Goal: Information Seeking & Learning: Learn about a topic

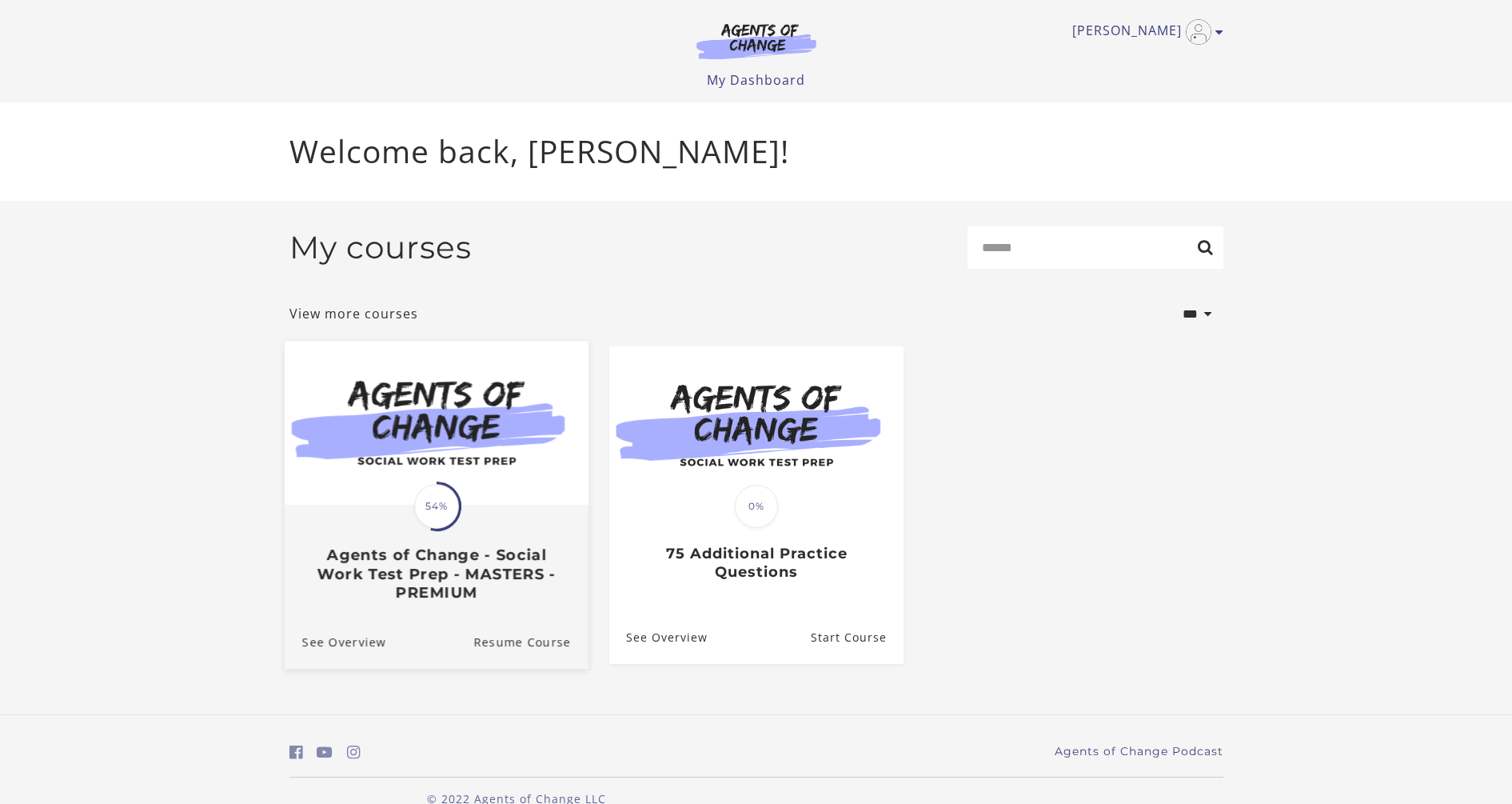
click at [480, 574] on h3 "Agents of Change - Social Work Test Prep - MASTERS - PREMIUM" at bounding box center [436, 574] width 269 height 56
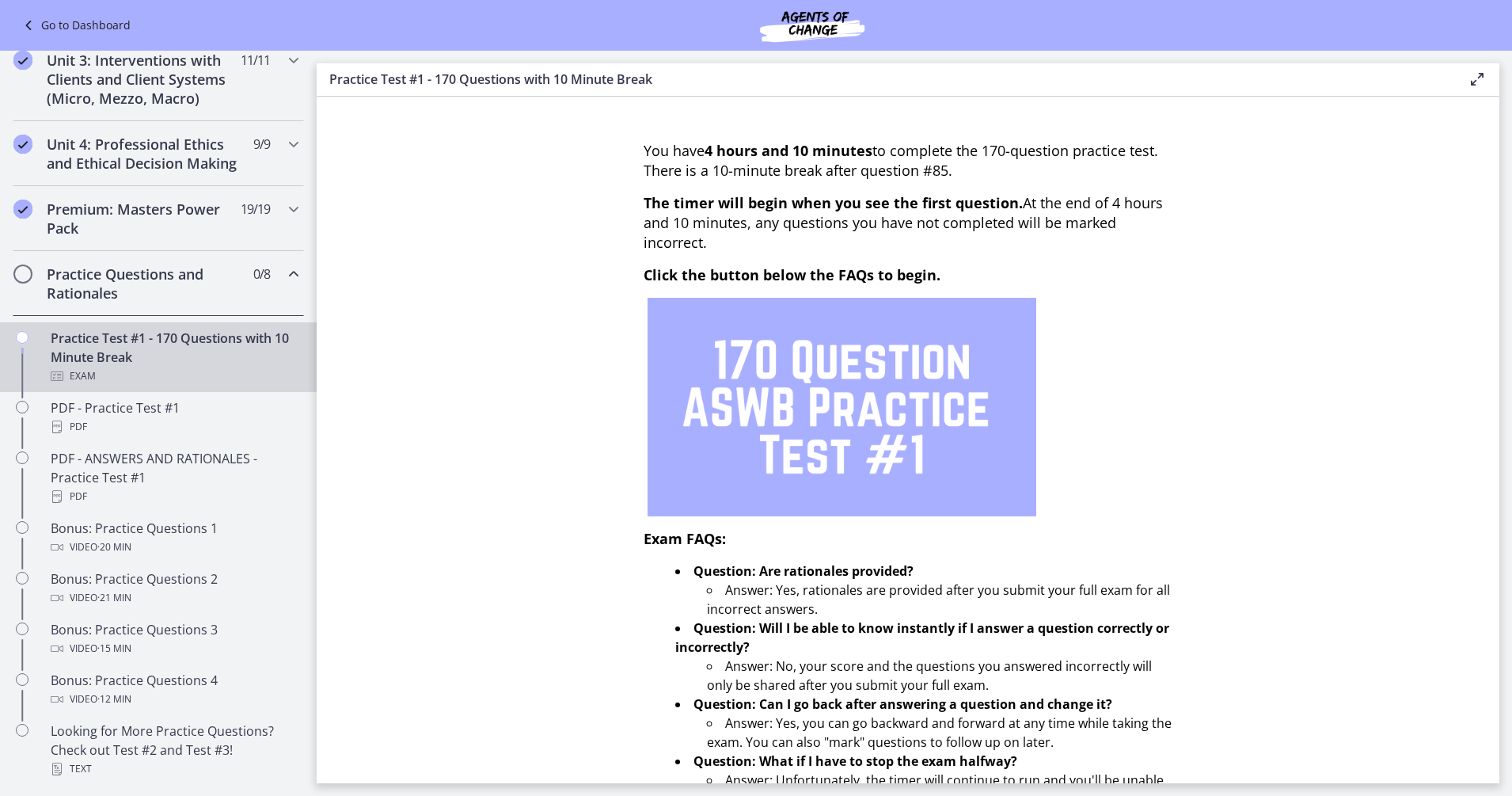
scroll to position [594, 0]
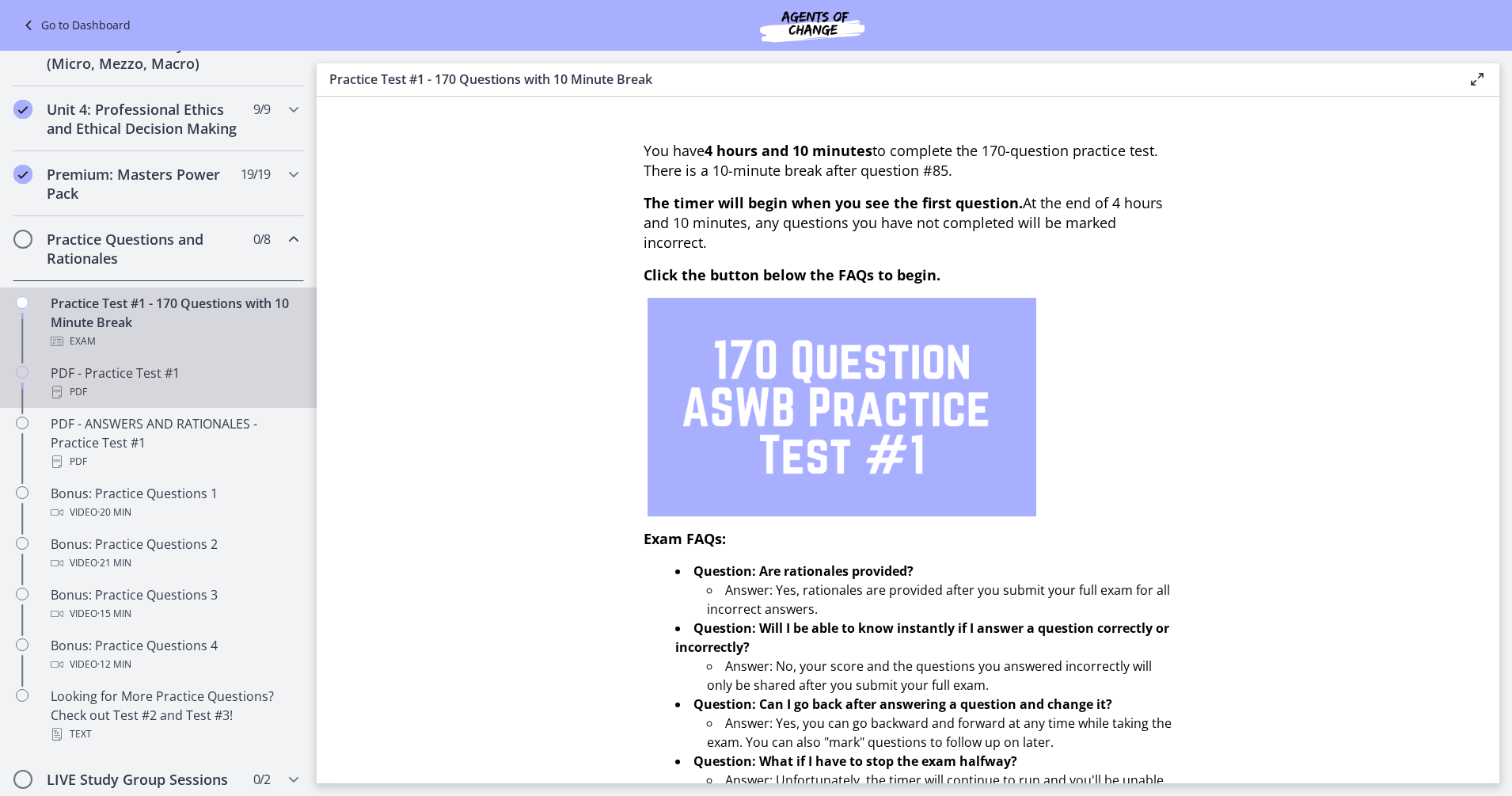
click at [157, 401] on div "PDF - Practice Test #1 PDF" at bounding box center [174, 382] width 247 height 38
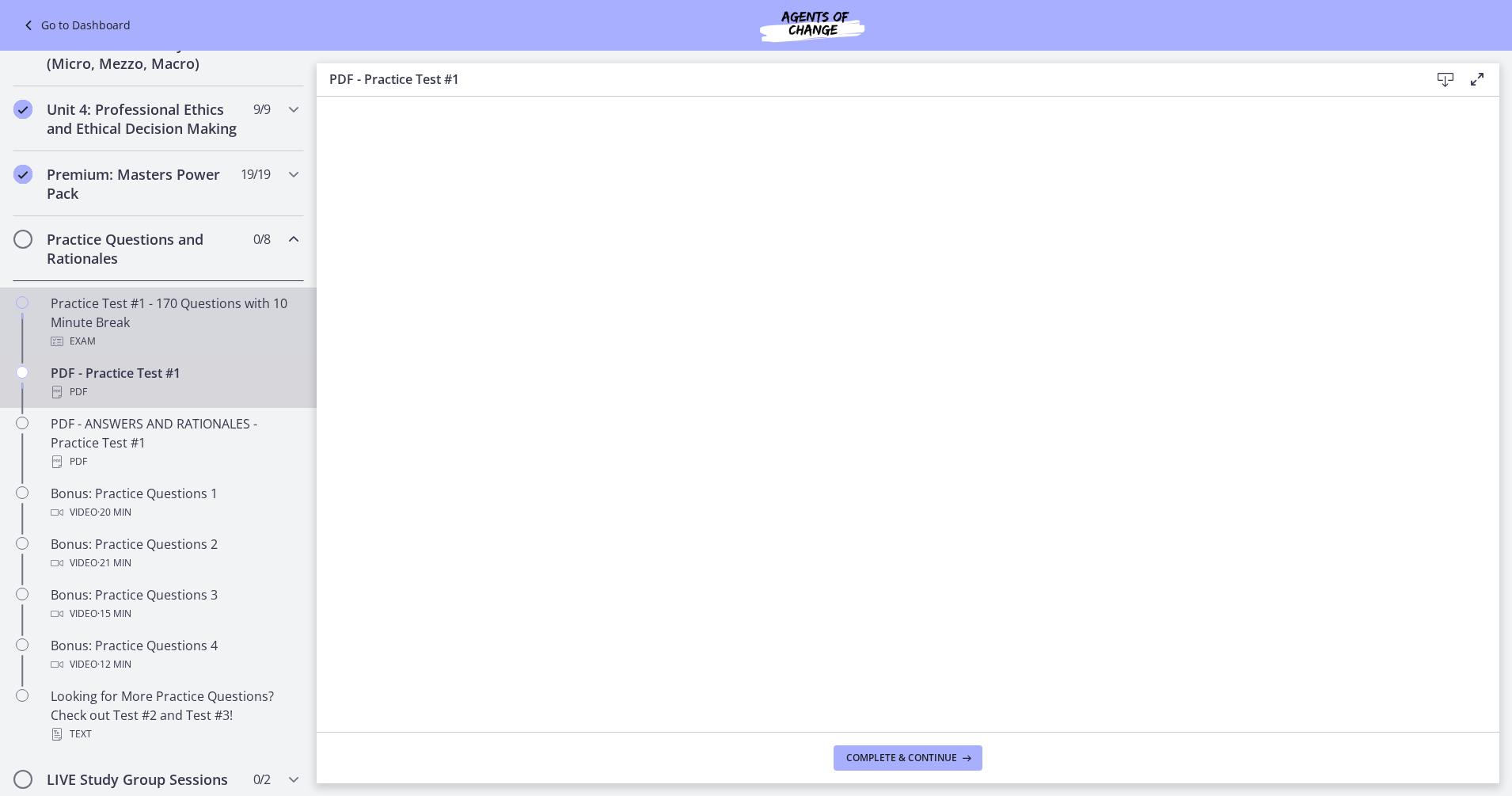
click at [141, 351] on div "Exam" at bounding box center [174, 341] width 247 height 19
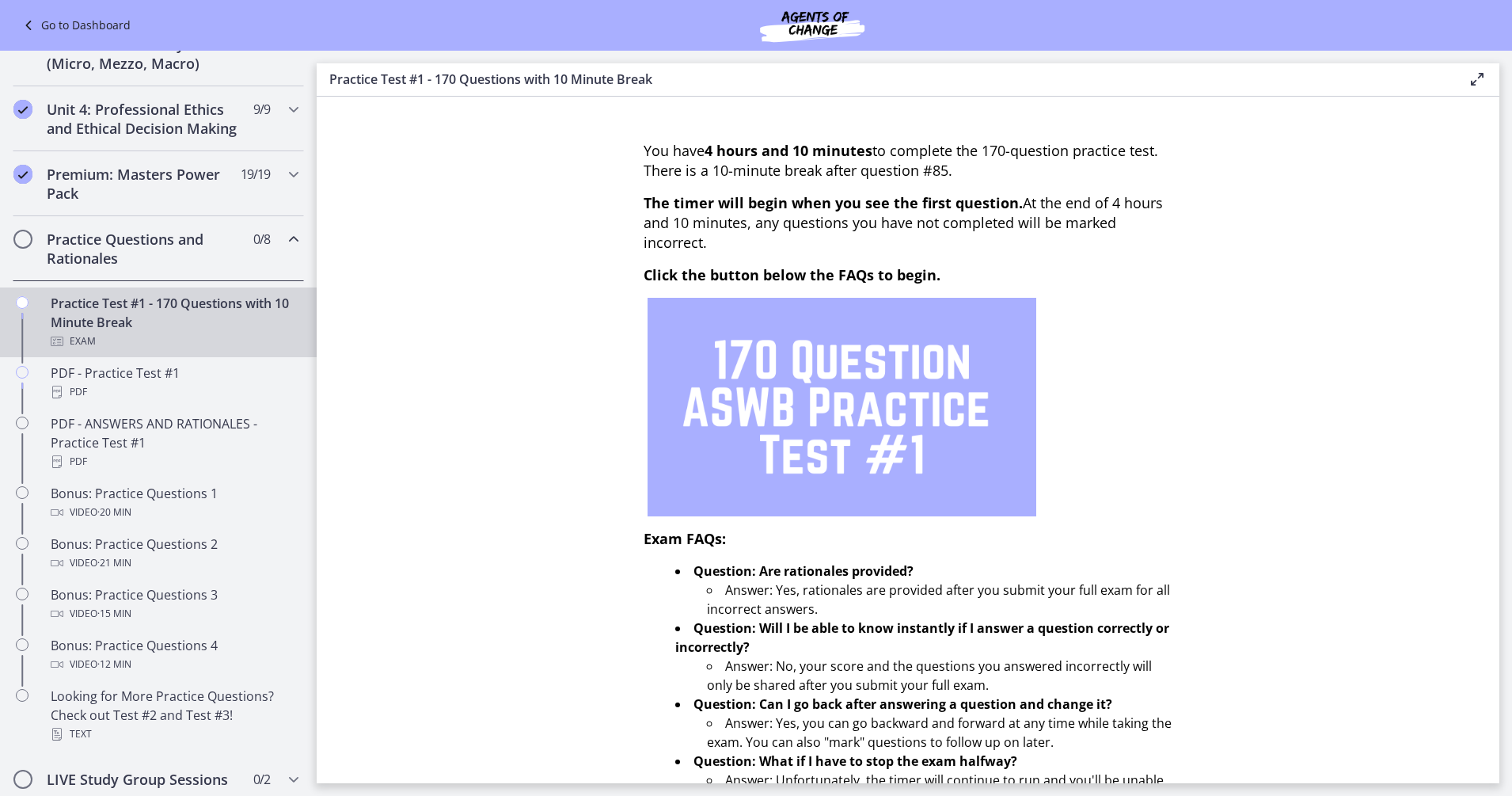
click at [154, 268] on h2 "Practice Questions and Rationales" at bounding box center [144, 248] width 194 height 38
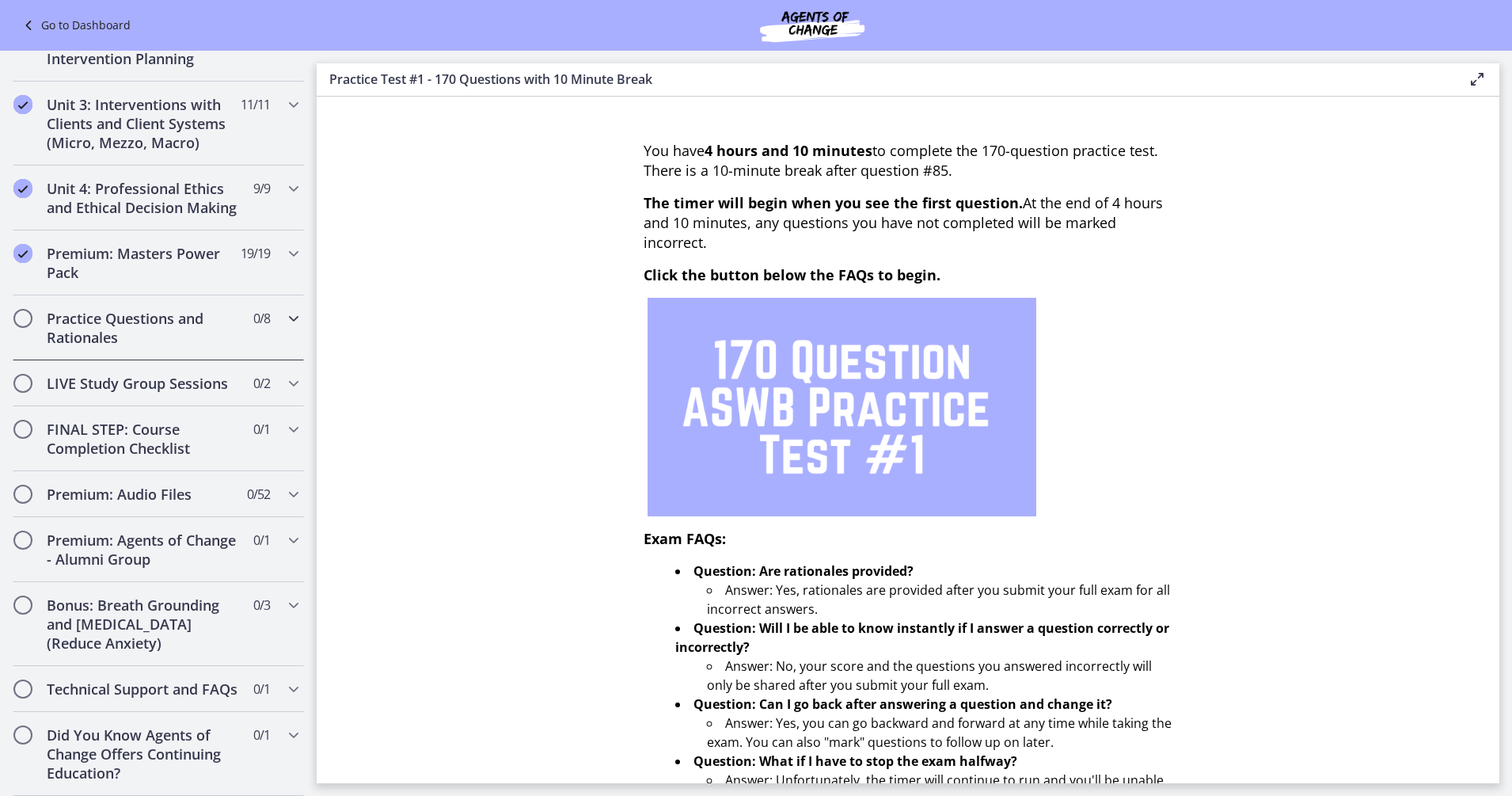
scroll to position [591, 0]
click at [143, 485] on h2 "Premium: Audio Files" at bounding box center [144, 494] width 194 height 19
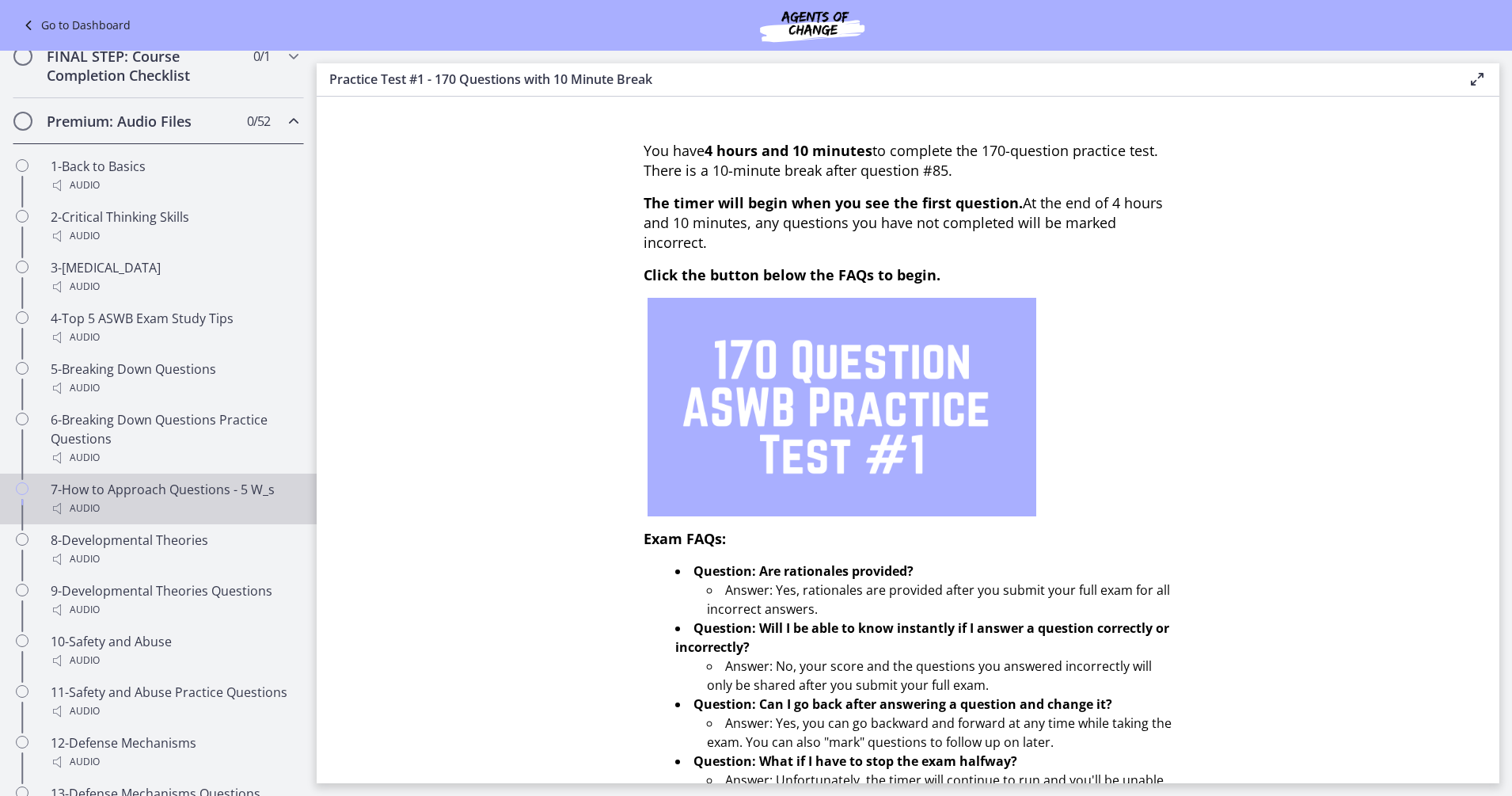
scroll to position [986, 0]
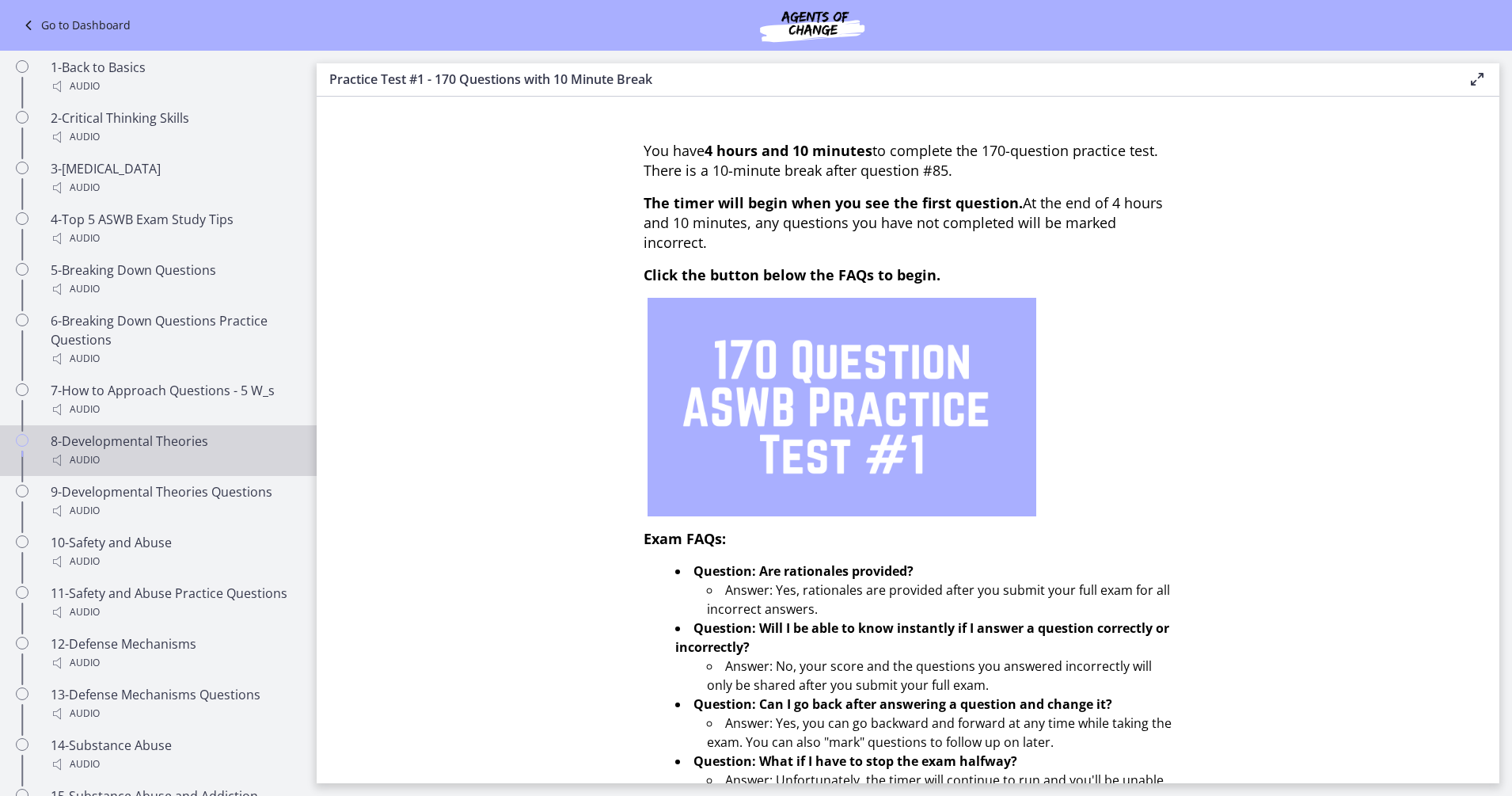
click at [142, 470] on div "Audio" at bounding box center [174, 459] width 247 height 19
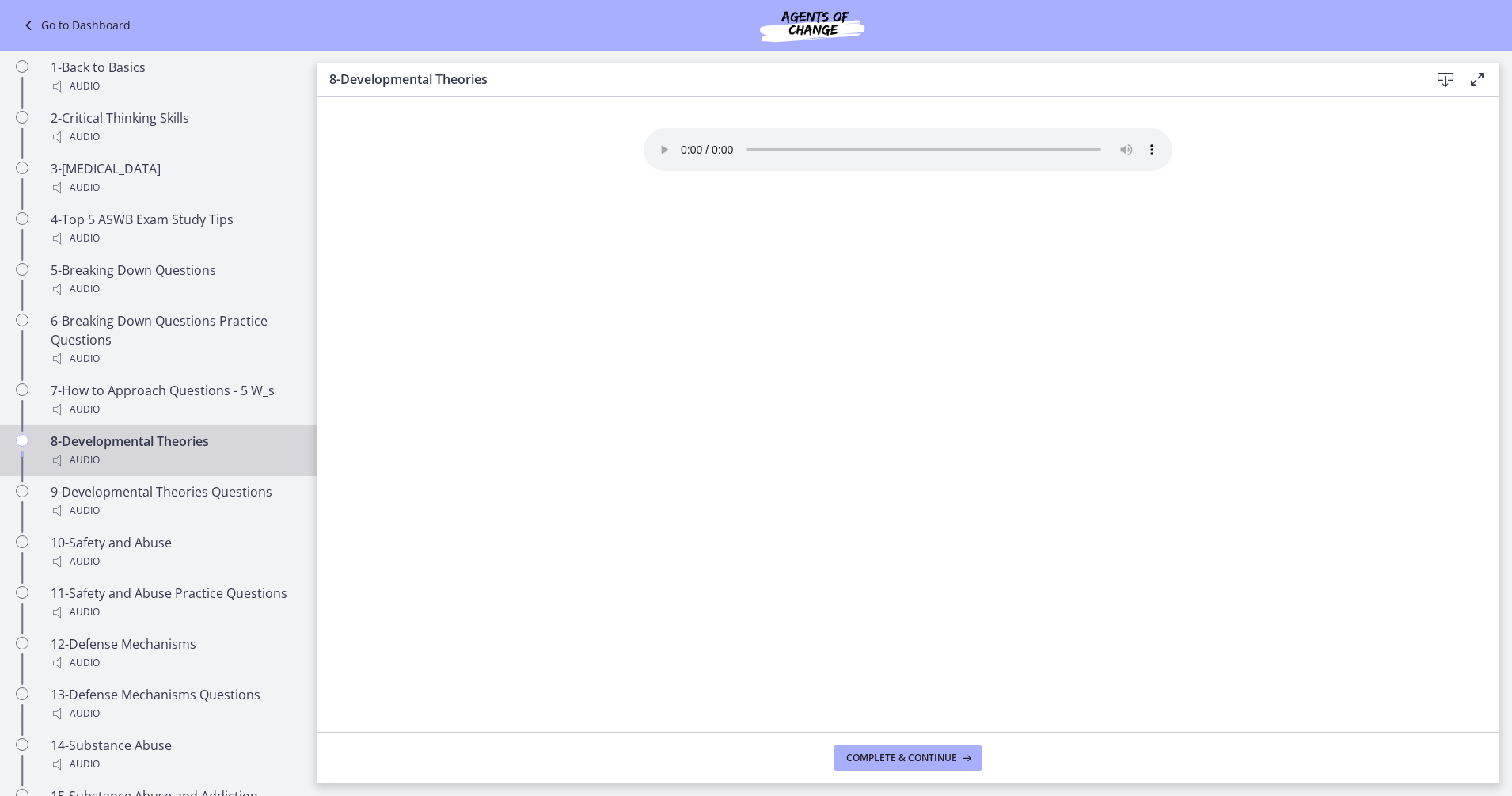
click at [1449, 87] on icon at bounding box center [1446, 80] width 19 height 19
click at [775, 393] on div "Your browser doesn't support the audio element. Download it here" at bounding box center [908, 429] width 554 height 603
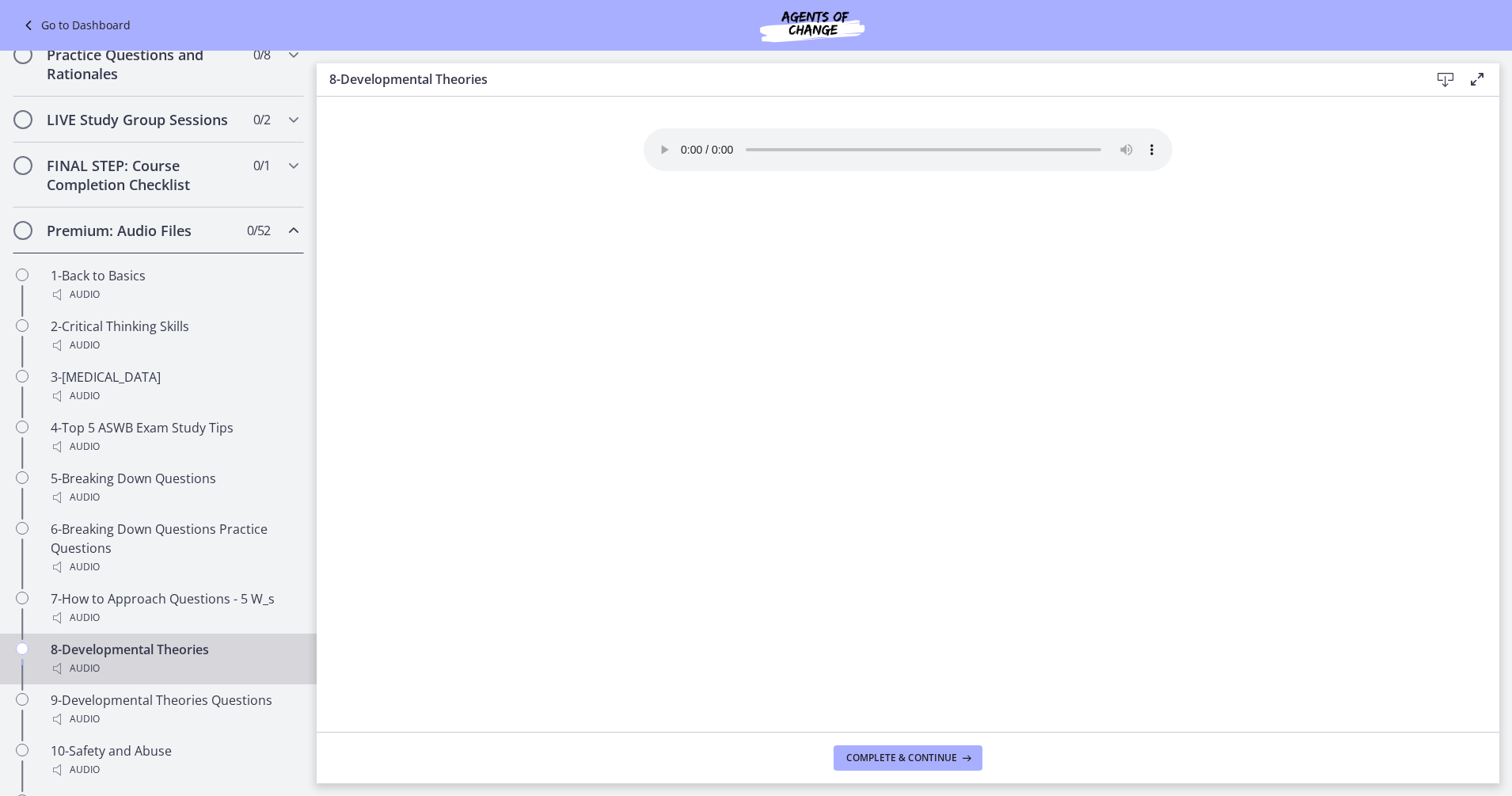
scroll to position [891, 0]
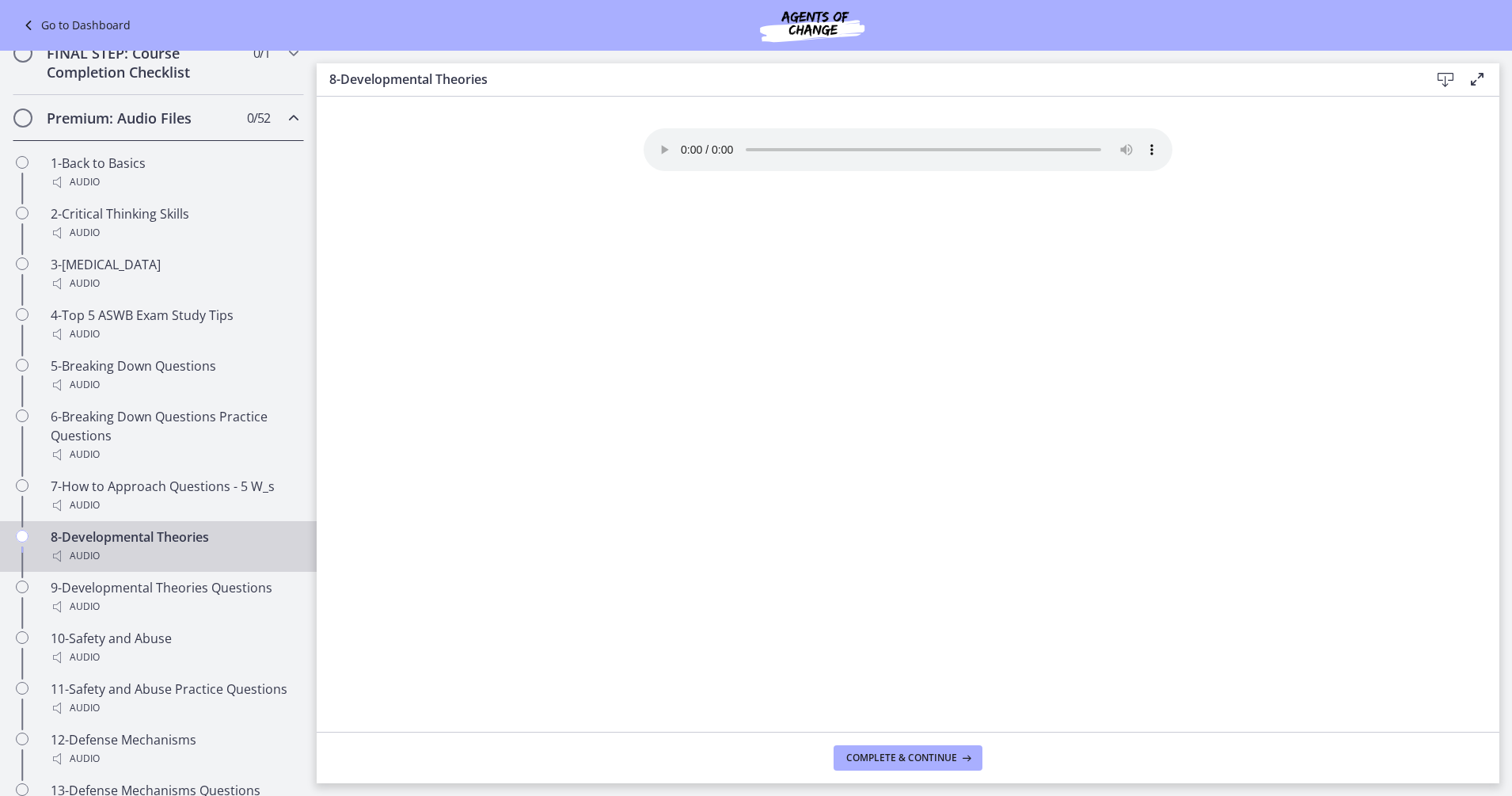
click at [582, 459] on section "Your browser doesn't support the audio element. Download it here" at bounding box center [908, 414] width 1183 height 635
